Goal: Task Accomplishment & Management: Complete application form

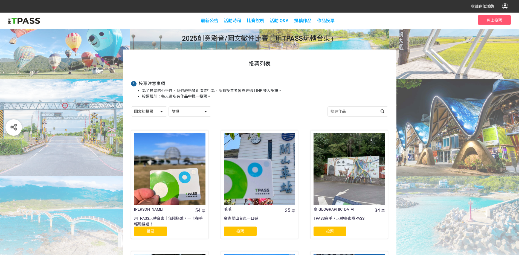
select select "13139"
click at [506, 8] on div at bounding box center [505, 6] width 6 height 6
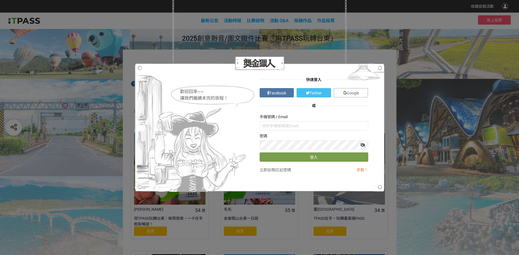
click at [288, 96] on link "Facebook" at bounding box center [277, 92] width 34 height 9
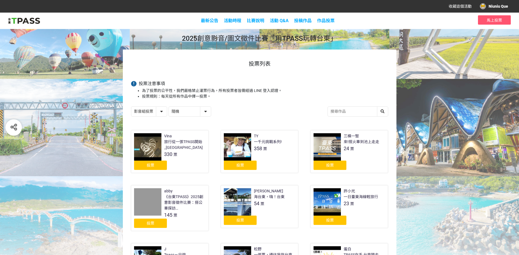
click at [161, 113] on select "影音組投票 圖文組投票" at bounding box center [149, 112] width 36 height 10
click at [196, 182] on div "Vina 旅行從一張TPASS開始_[GEOGRAPHIC_DATA] 330 票 投票" at bounding box center [170, 156] width 90 height 55
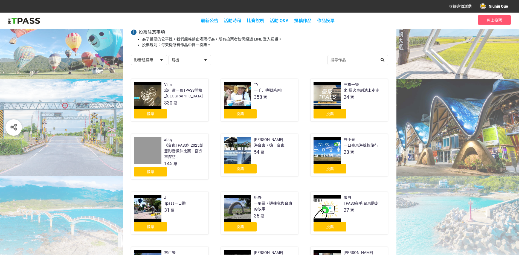
scroll to position [109, 0]
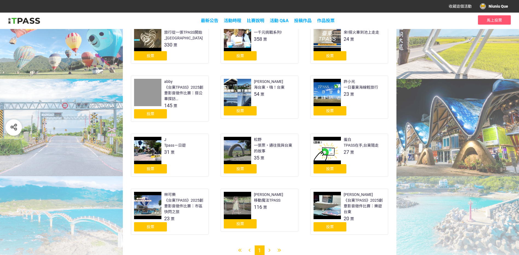
click at [269, 251] on icon at bounding box center [269, 250] width 2 height 4
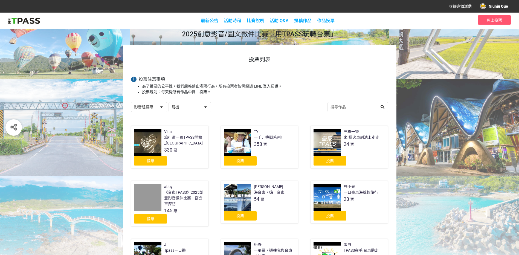
scroll to position [0, 0]
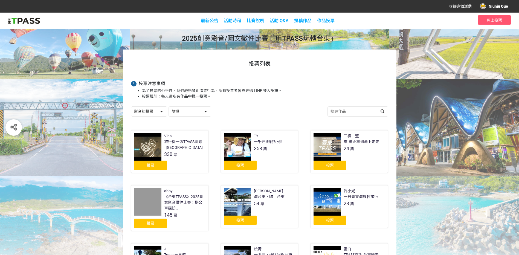
click at [153, 168] on div "投票" at bounding box center [150, 165] width 33 height 9
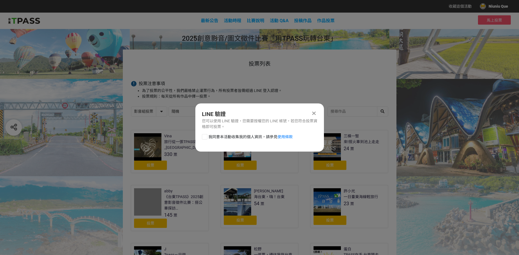
click at [204, 136] on div at bounding box center [204, 136] width 5 height 5
checkbox input "true"
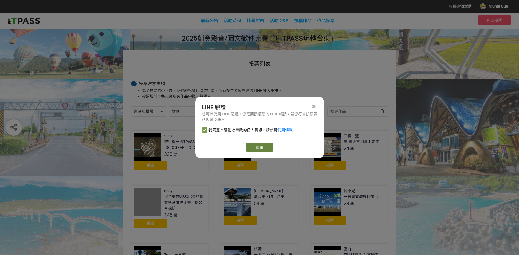
click at [270, 148] on link "繼續" at bounding box center [259, 146] width 27 height 9
click at [263, 147] on link "繼續" at bounding box center [259, 146] width 27 height 9
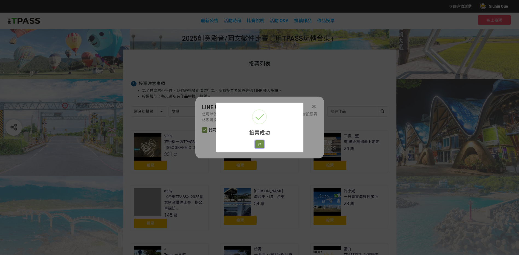
click at [261, 143] on button "好" at bounding box center [259, 144] width 9 height 8
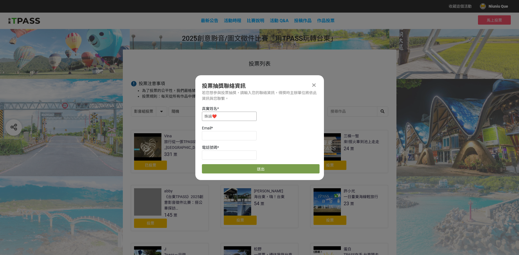
drag, startPoint x: 217, startPoint y: 115, endPoint x: 185, endPoint y: 115, distance: 32.5
click at [185, 115] on div "收藏這個活動 Niuniu Que 此網站由獎金獵人建置，若有網站建置需求 可洽 LINE: @irv0112w 分享 投票抽獎聯絡資訊 若您想參與投票抽獎，…" at bounding box center [259, 191] width 519 height 383
type input "j"
type input "[PERSON_NAME]"
type input "ㄧㄛ"
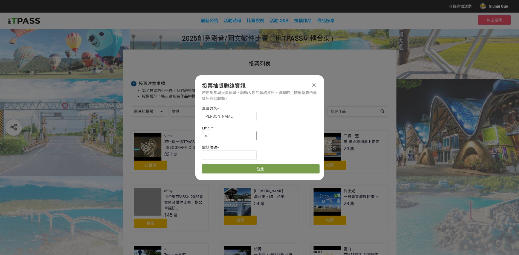
type input "[EMAIL_ADDRESS][DOMAIN_NAME]"
type input "0905121832"
click at [278, 151] on div "電話號碼 * [PHONE_NUMBER]" at bounding box center [261, 151] width 118 height 15
click at [260, 169] on button "送出" at bounding box center [261, 168] width 118 height 9
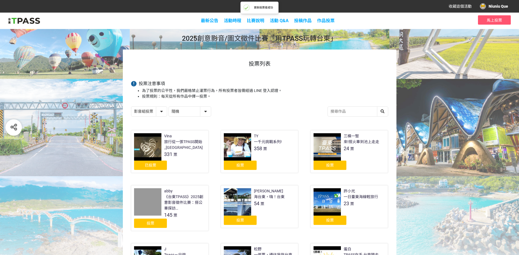
click at [159, 113] on select "影音組投票 圖文組投票" at bounding box center [149, 112] width 36 height 10
select select "13139"
click at [131, 107] on select "影音組投票 圖文組投票" at bounding box center [149, 112] width 36 height 10
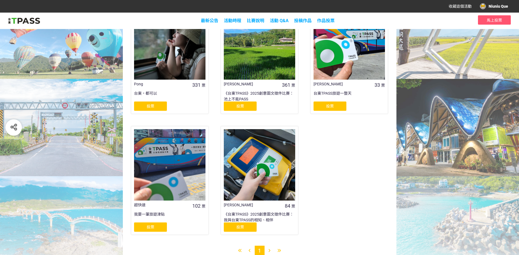
scroll to position [265, 0]
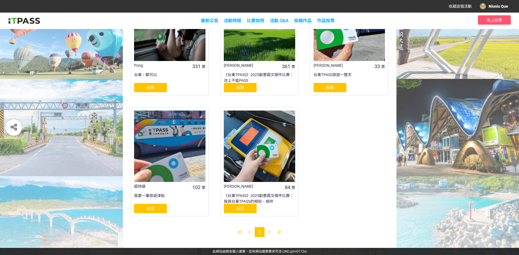
click at [152, 86] on span "投票" at bounding box center [151, 87] width 8 height 4
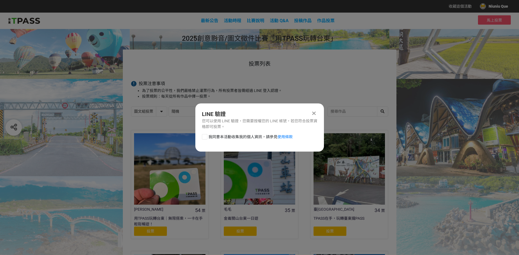
click at [313, 111] on icon at bounding box center [314, 112] width 4 height 5
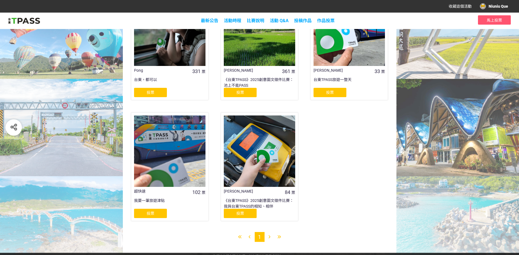
scroll to position [265, 0]
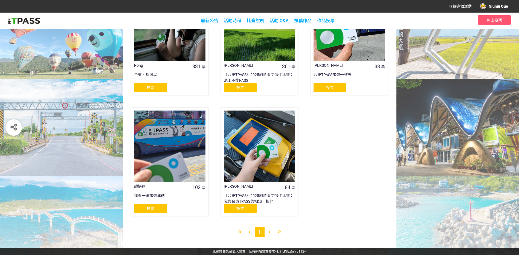
click at [157, 85] on div "投票" at bounding box center [150, 87] width 33 height 9
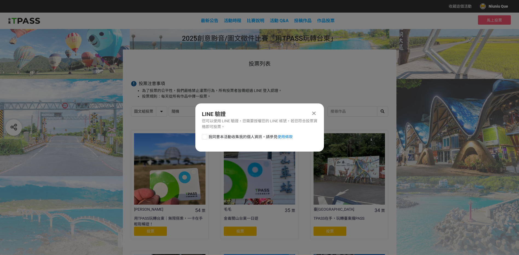
click at [198, 132] on div "LINE 驗證 您可以使用 LINE 驗證，您需要授權您的 LINE 帳號，若您符合投票資格即可投票。 我同意本活動收集我的個人資訊，請參見 使用條款" at bounding box center [259, 127] width 129 height 48
click at [201, 134] on div "我同意本活動收集我的個人資訊，請參見 使用條款" at bounding box center [259, 139] width 129 height 11
click at [203, 136] on div at bounding box center [204, 136] width 5 height 5
checkbox input "true"
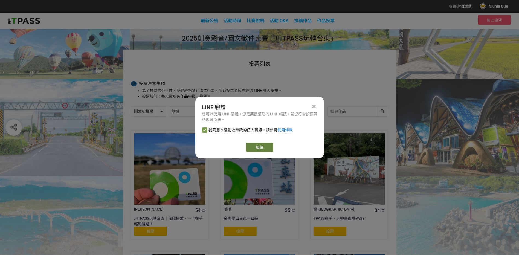
click at [252, 148] on link "繼續" at bounding box center [259, 146] width 27 height 9
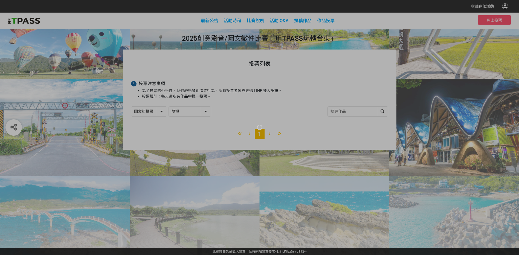
select select "13139"
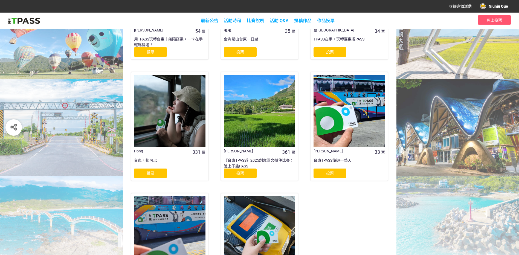
scroll to position [219, 0]
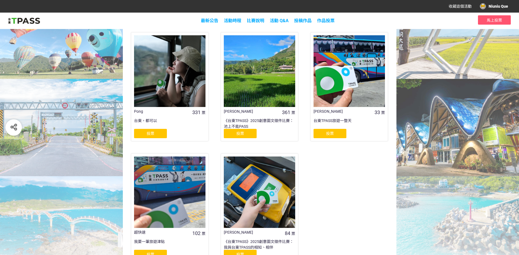
click at [150, 129] on div "投票" at bounding box center [150, 133] width 33 height 9
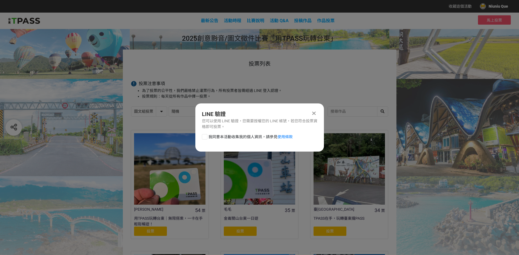
click at [223, 135] on span "我同意本活動收集我的個人資訊，請參見 使用條款" at bounding box center [250, 137] width 84 height 6
click at [206, 135] on input "我同意本活動收集我的個人資訊，請參見 使用條款" at bounding box center [204, 137] width 4 height 4
checkbox input "false"
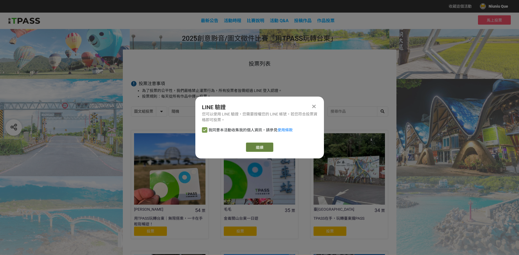
click at [254, 149] on link "繼續" at bounding box center [259, 146] width 27 height 9
click at [251, 147] on link "繼續" at bounding box center [259, 146] width 27 height 9
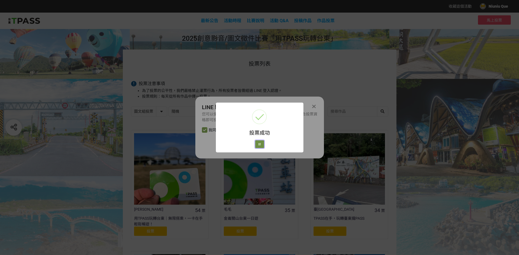
click at [259, 143] on button "好" at bounding box center [259, 144] width 9 height 8
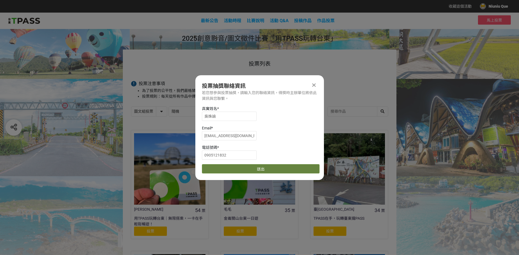
click at [245, 172] on button "送出" at bounding box center [261, 168] width 118 height 9
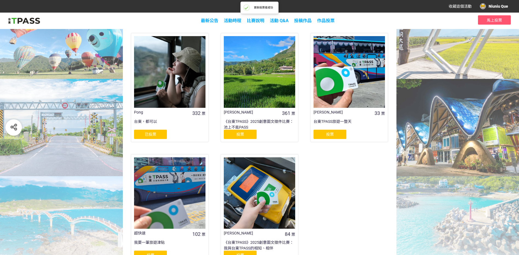
scroll to position [219, 0]
